Goal: Check status: Check status

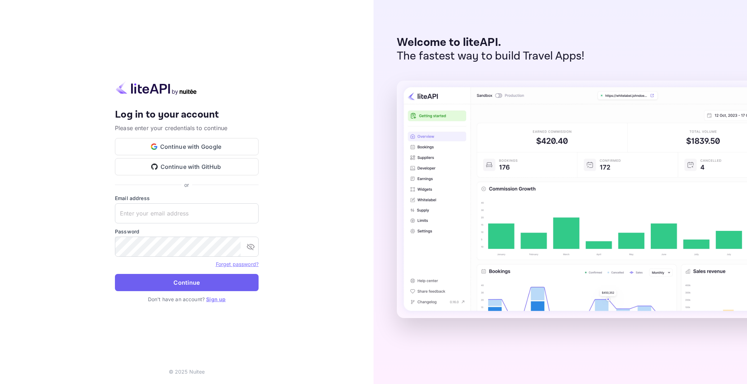
type input "[EMAIL_ADDRESS][DOMAIN_NAME]"
click at [171, 278] on button "Continue" at bounding box center [187, 282] width 144 height 17
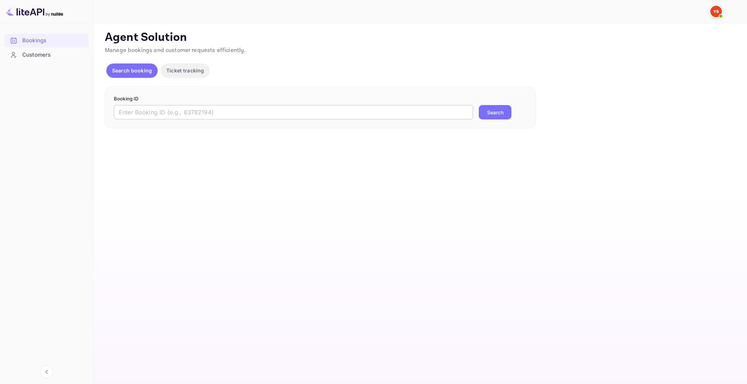
click at [314, 117] on input "text" at bounding box center [293, 112] width 359 height 14
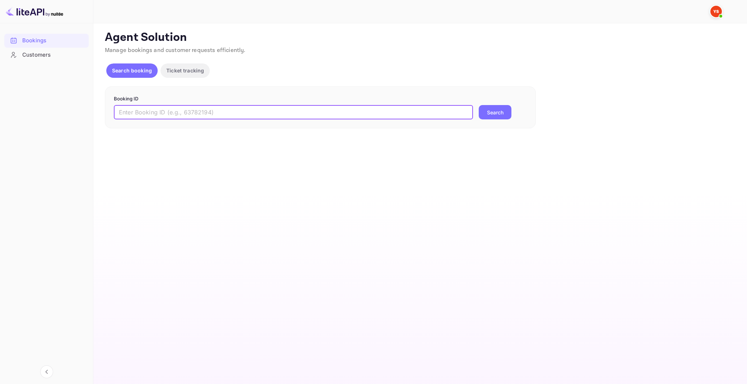
paste input "8650007"
type input "8650007"
click at [478, 105] on button "Search" at bounding box center [494, 112] width 33 height 14
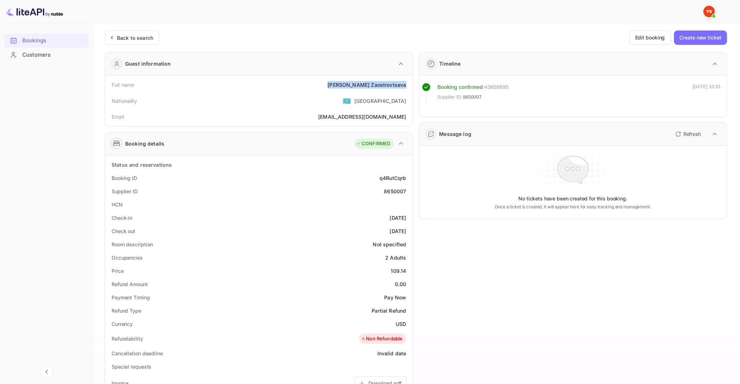
drag, startPoint x: 359, startPoint y: 85, endPoint x: 407, endPoint y: 86, distance: 47.8
click at [407, 86] on div "Full name [PERSON_NAME]" at bounding box center [259, 84] width 302 height 13
copy div "[PERSON_NAME]"
drag, startPoint x: 391, startPoint y: 269, endPoint x: 407, endPoint y: 272, distance: 15.7
click at [407, 272] on div "Price 109.14" at bounding box center [259, 271] width 302 height 13
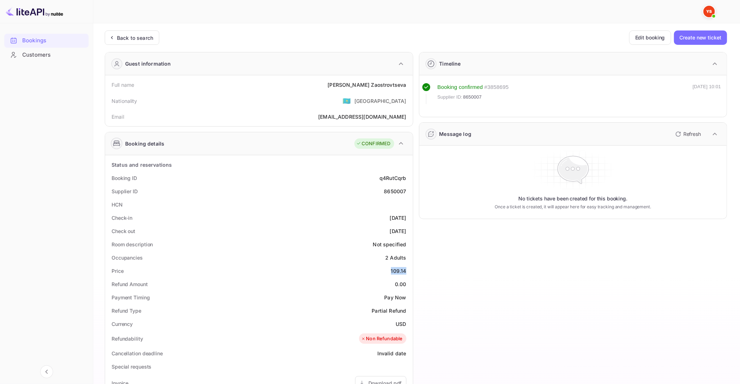
copy div "109.14"
drag, startPoint x: 397, startPoint y: 323, endPoint x: 404, endPoint y: 325, distance: 8.1
click at [404, 325] on div "USD" at bounding box center [401, 325] width 10 height 8
drag, startPoint x: 404, startPoint y: 323, endPoint x: 398, endPoint y: 323, distance: 6.1
click at [398, 323] on div "USD" at bounding box center [401, 325] width 10 height 8
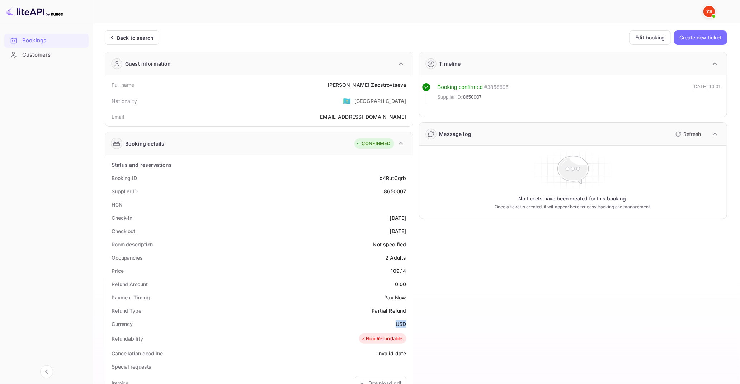
copy div "USD"
